Goal: Transaction & Acquisition: Purchase product/service

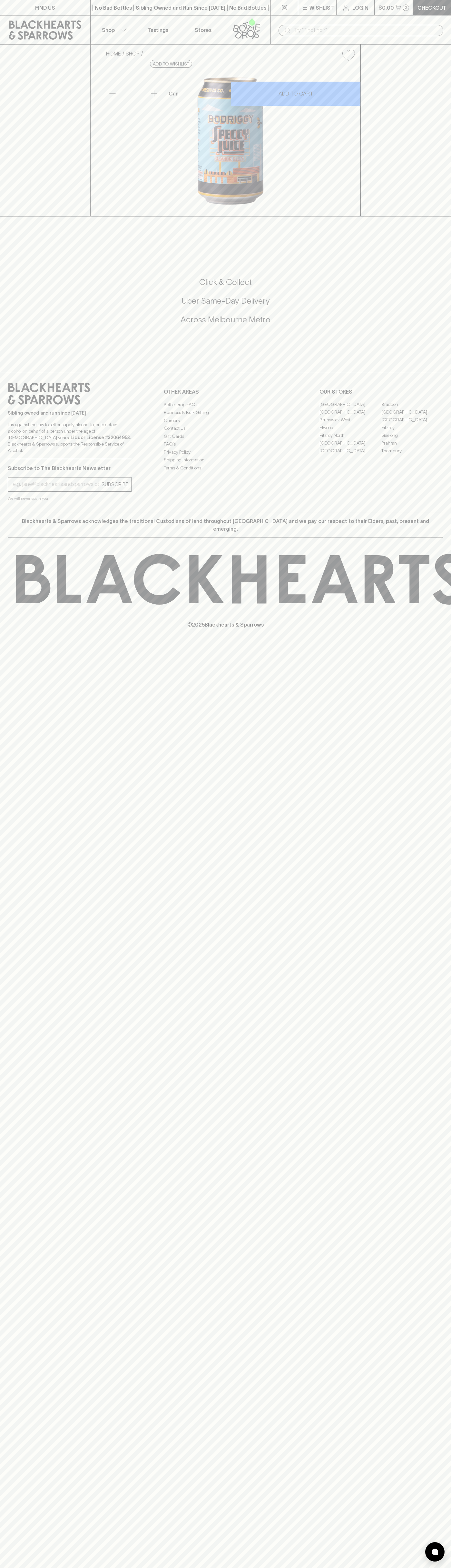
click at [426, 11] on p "Checkout" at bounding box center [432, 8] width 29 height 8
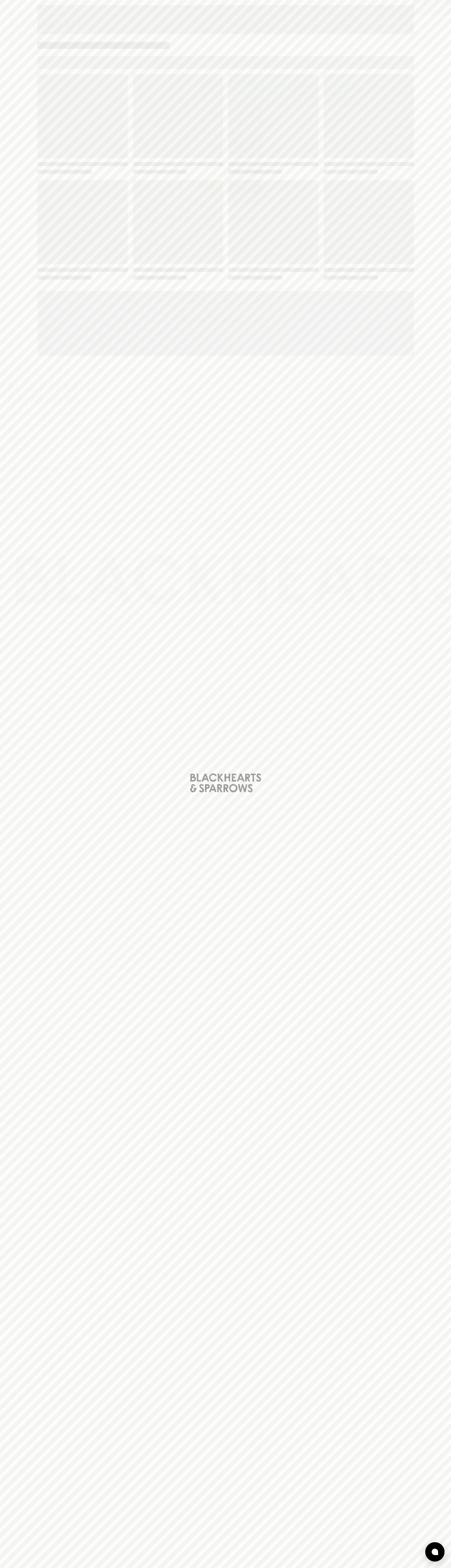
click at [449, 1440] on div "Loading" at bounding box center [226, 784] width 451 height 1568
click at [72, 1568] on html "FIND US | No Bad Bottles | Sibling Owned and Run Since [DATE] | No Bad Bottles …" at bounding box center [226, 784] width 451 height 1568
click at [2, 883] on div "Loading" at bounding box center [226, 784] width 451 height 1568
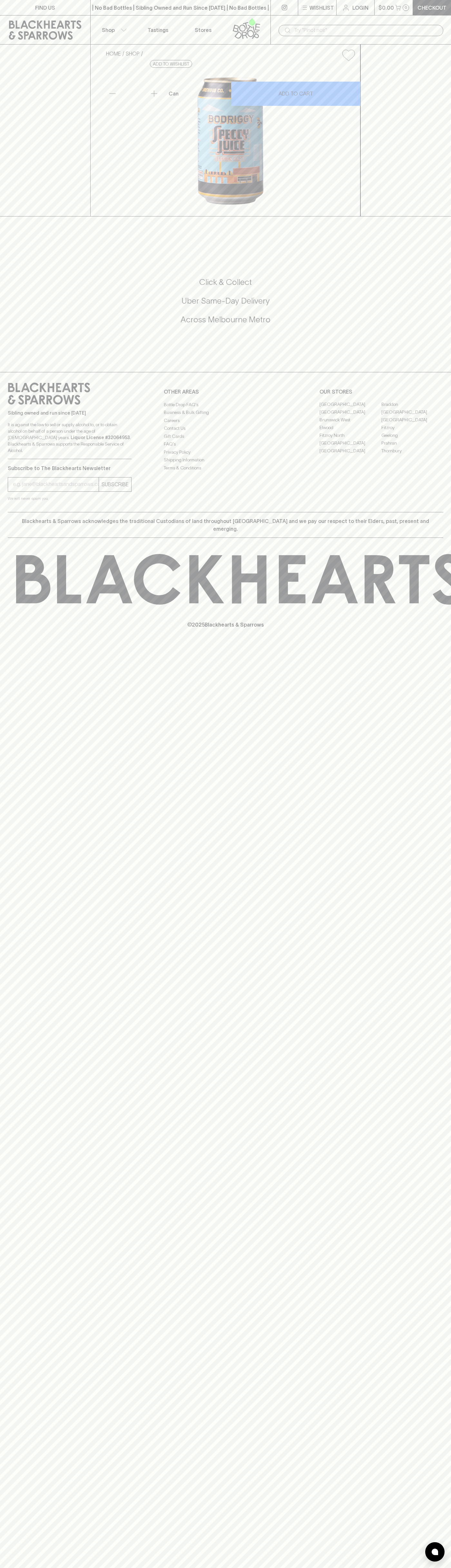
click at [413, 432] on link "Fitzroy" at bounding box center [412, 428] width 62 height 8
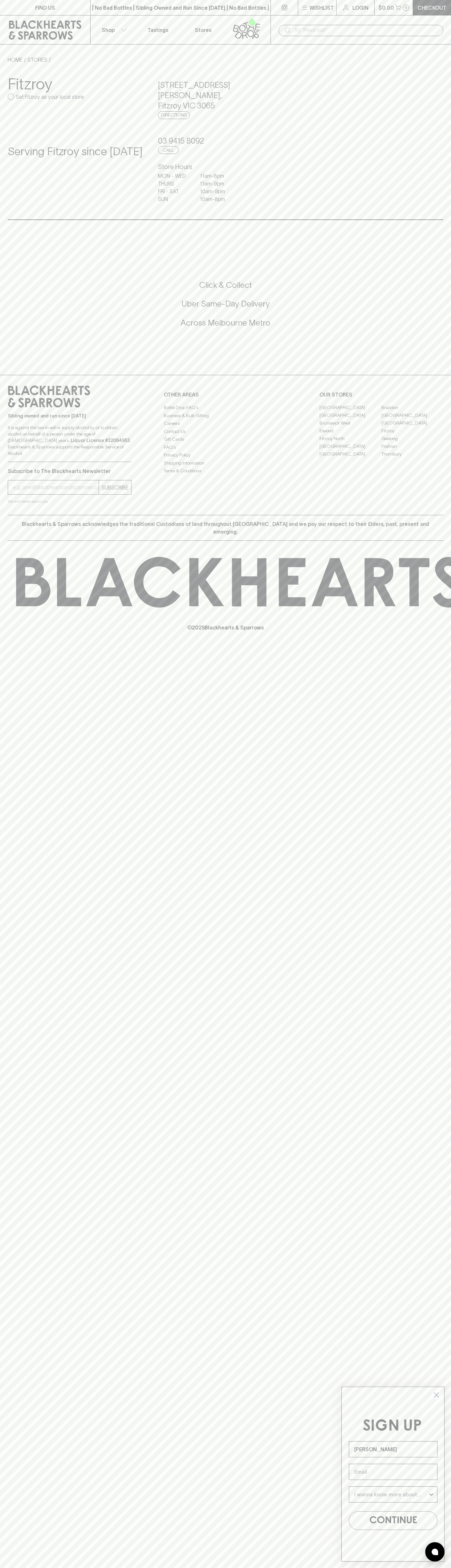
type input "[PERSON_NAME]"
